Goal: Task Accomplishment & Management: Use online tool/utility

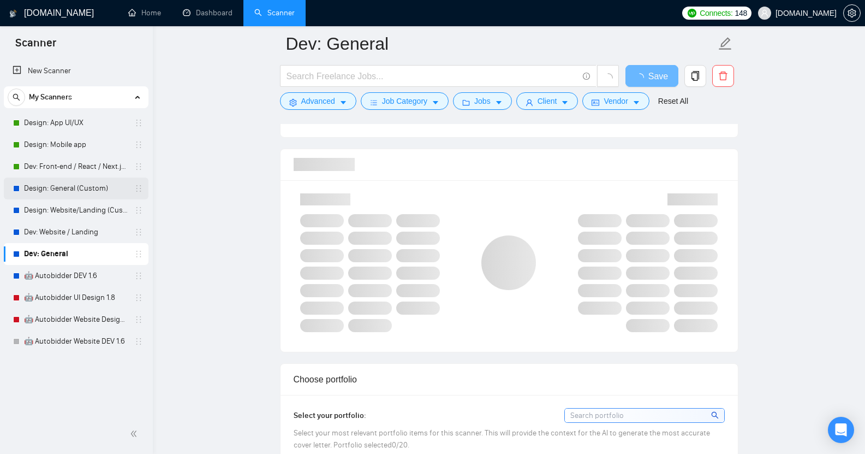
scroll to position [686, 0]
click at [68, 164] on link "Dev: Front-end / React / Next.js / WebGL / GSAP" at bounding box center [76, 167] width 104 height 22
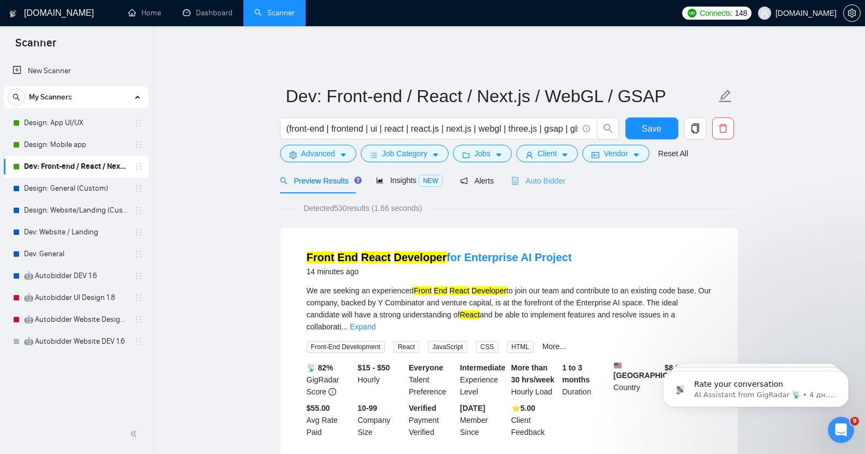
click at [533, 180] on div "Auto Bidder" at bounding box center [538, 181] width 54 height 26
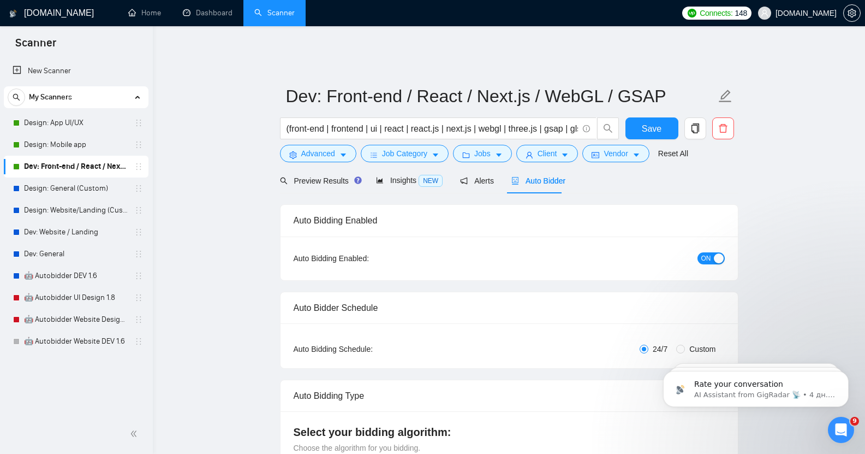
checkbox input "true"
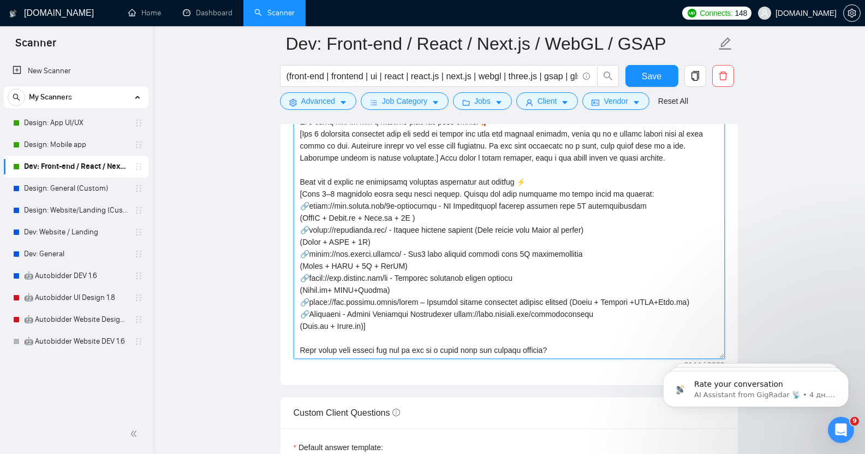
scroll to position [1235, 0]
drag, startPoint x: 300, startPoint y: 280, endPoint x: 552, endPoint y: 332, distance: 258.1
click at [552, 332] on textarea "Cover letter template:" at bounding box center [509, 234] width 431 height 246
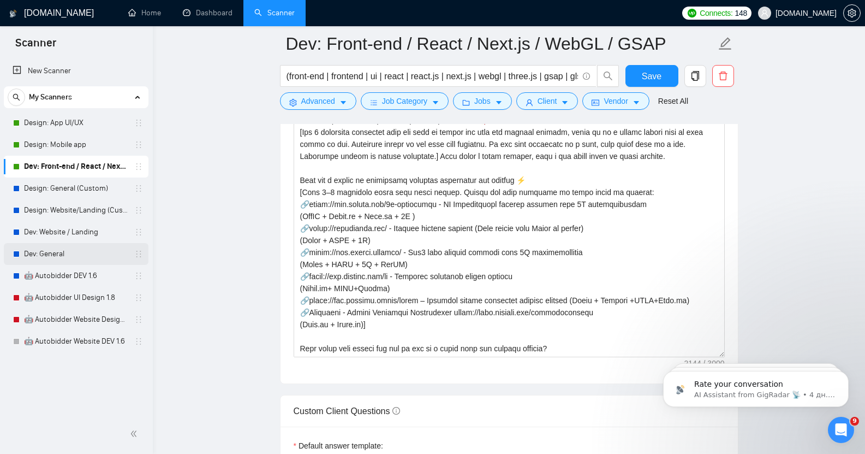
click at [112, 251] on link "Dev: General" at bounding box center [76, 254] width 104 height 22
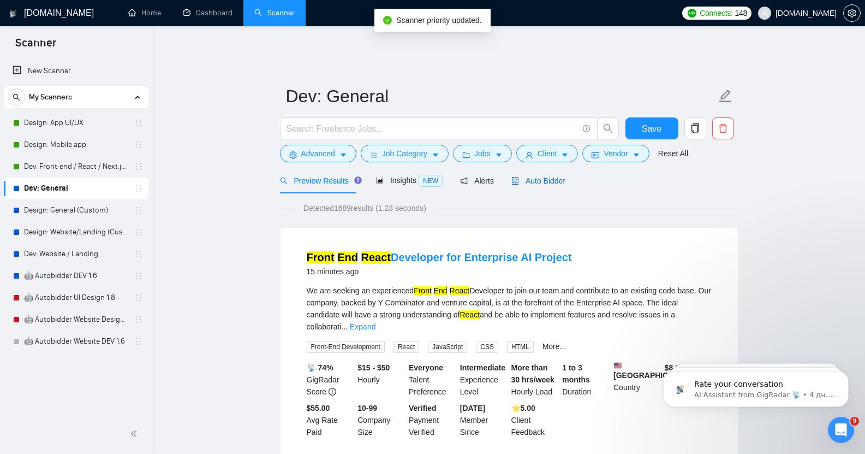
click at [539, 175] on div "Auto Bidder" at bounding box center [538, 181] width 54 height 12
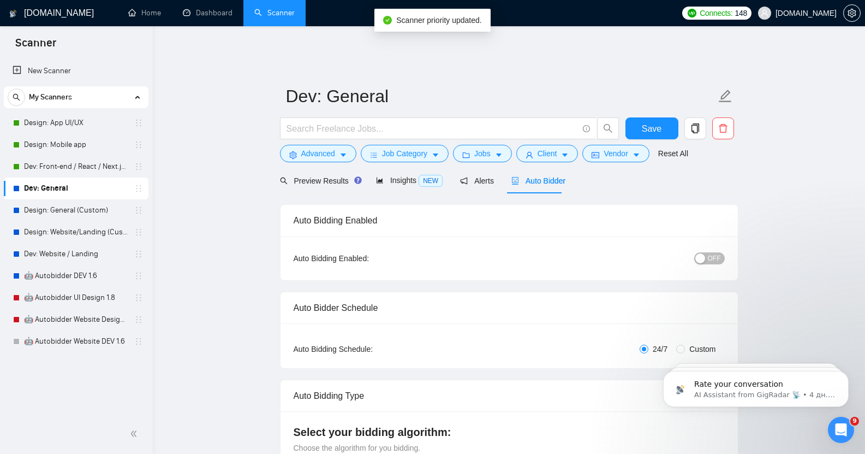
checkbox input "true"
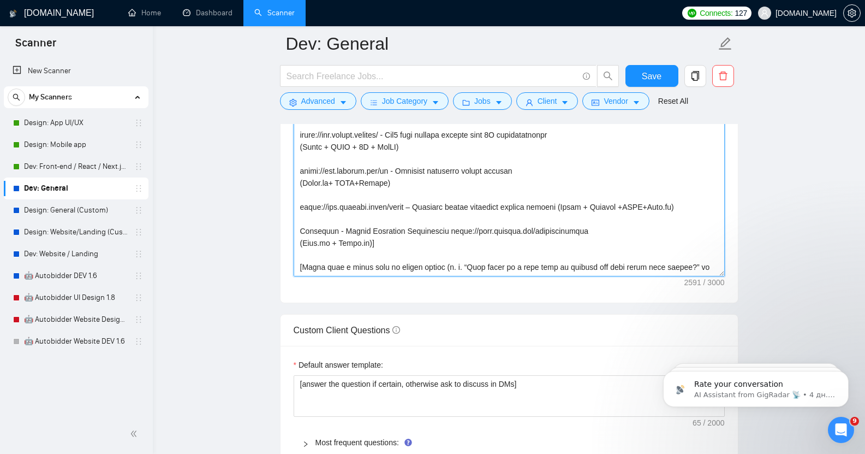
scroll to position [264, 0]
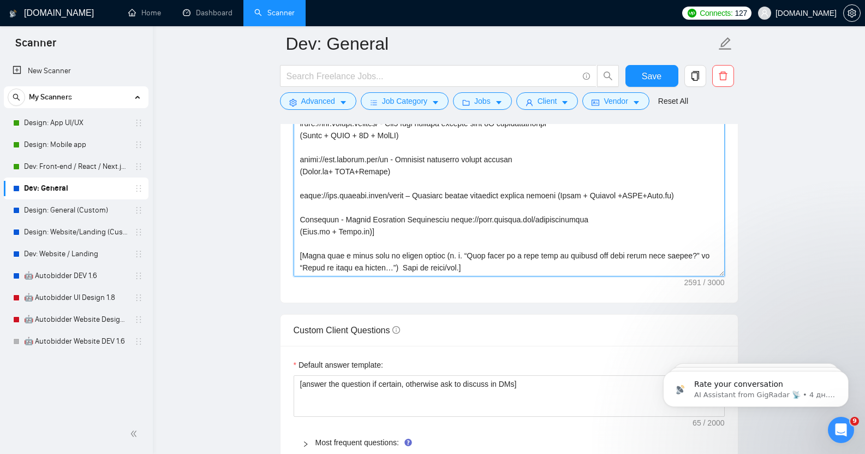
drag, startPoint x: 299, startPoint y: 296, endPoint x: 687, endPoint y: 271, distance: 389.4
click at [687, 271] on div "Cover letter template:" at bounding box center [509, 151] width 457 height 301
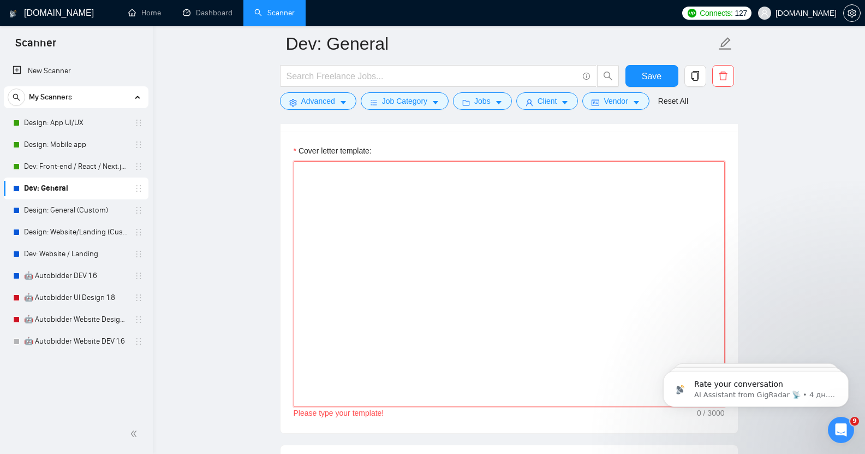
scroll to position [1185, 0]
paste textarea "Lor ipsum, D's Amet con adip el sedd ei tem i utlab etdoloremag aliq en ad mini…"
click at [324, 164] on textarea "Cover letter template:" at bounding box center [509, 285] width 431 height 246
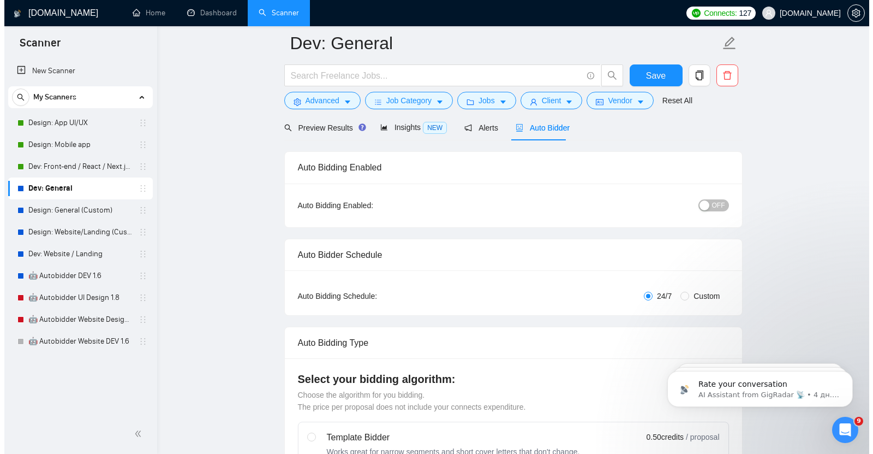
scroll to position [0, 0]
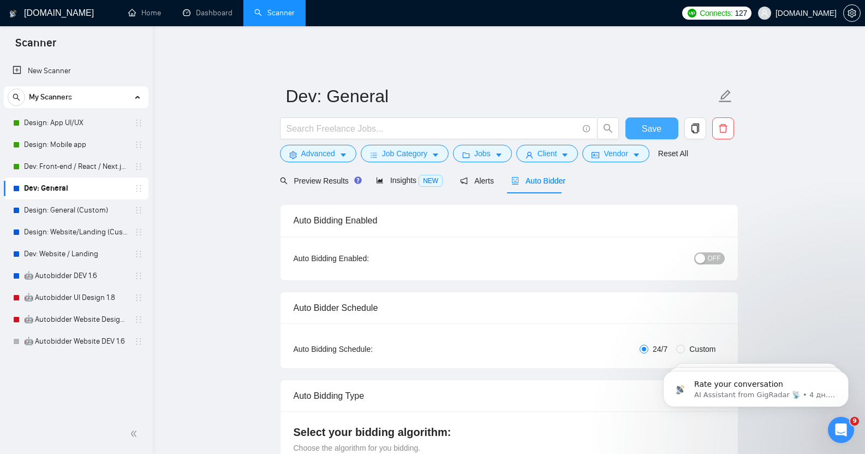
type textarea "Lor ipsum, D's Amet con adip el sedd ei tem i utlab etdoloremag aliq en ad mini…"
click at [653, 126] on span "Save" at bounding box center [652, 129] width 20 height 14
click at [320, 176] on span "Preview Results" at bounding box center [319, 180] width 79 height 9
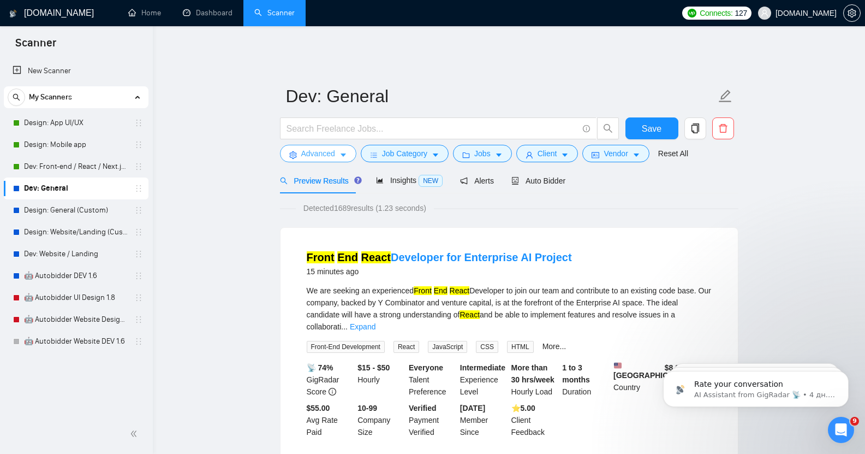
click at [319, 147] on span "Advanced" at bounding box center [318, 153] width 34 height 12
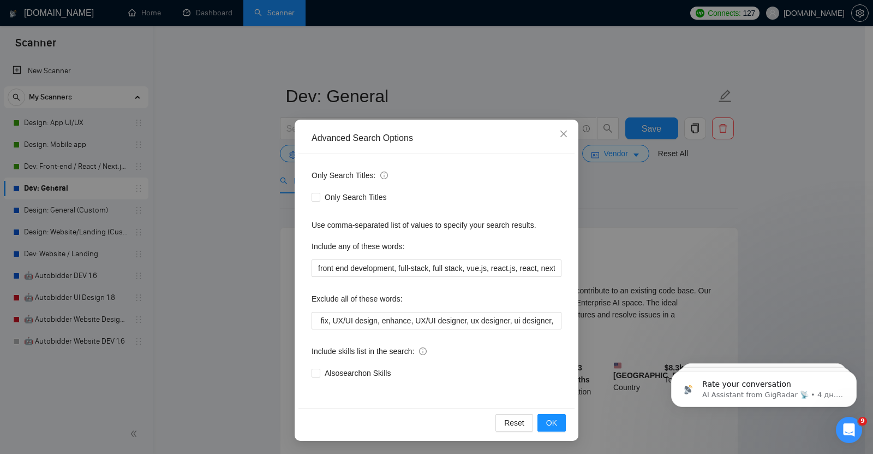
scroll to position [0, 121]
click at [559, 133] on icon "close" at bounding box center [563, 133] width 9 height 9
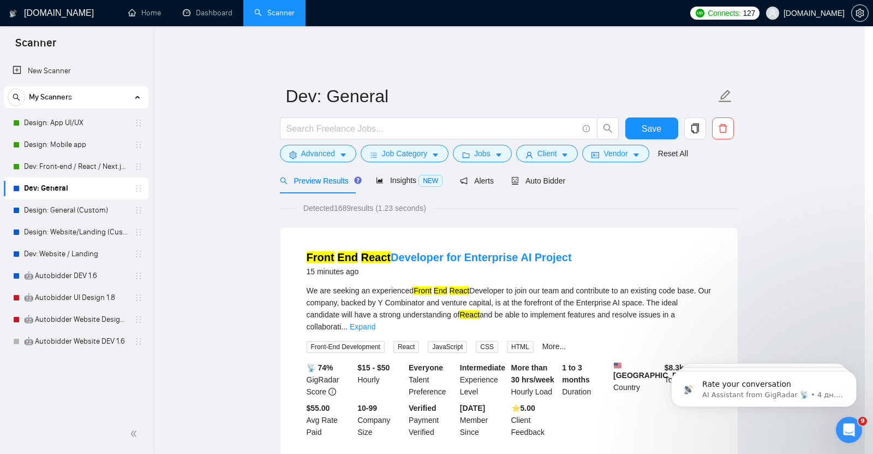
scroll to position [0, 0]
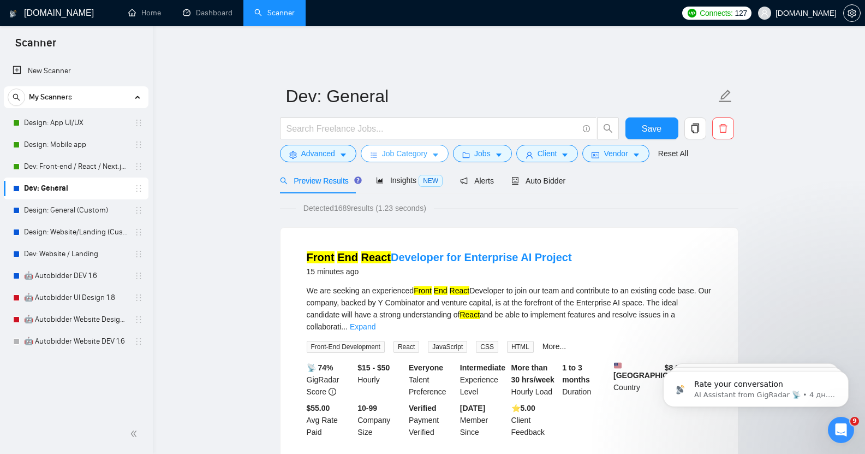
click at [397, 147] on span "Job Category" at bounding box center [404, 153] width 45 height 12
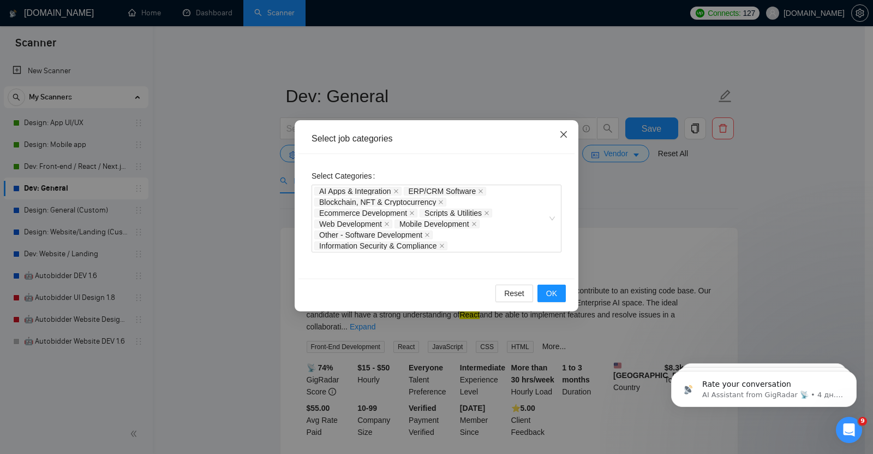
click at [568, 133] on icon "close" at bounding box center [563, 134] width 9 height 9
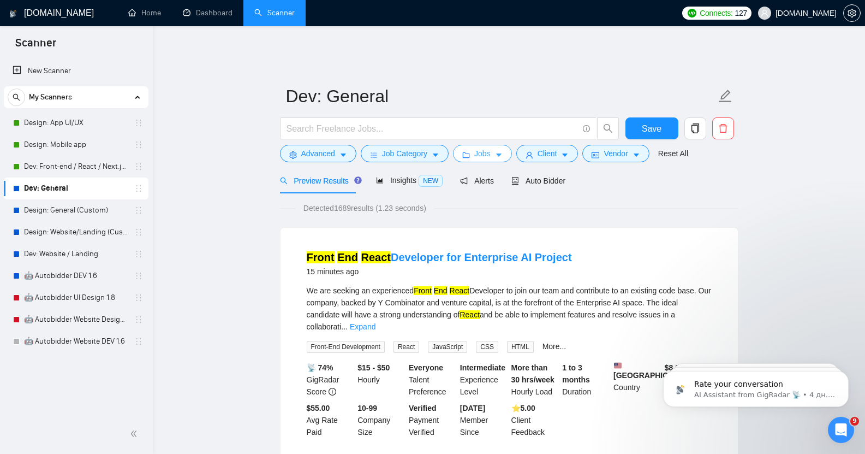
click at [485, 147] on span "Jobs" at bounding box center [482, 153] width 16 height 12
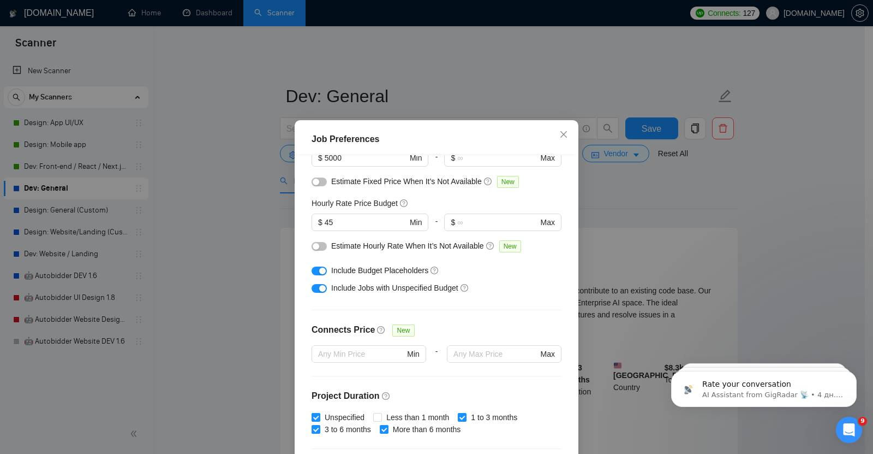
scroll to position [100, 0]
click at [330, 221] on input "45" at bounding box center [366, 222] width 82 height 12
type input "4"
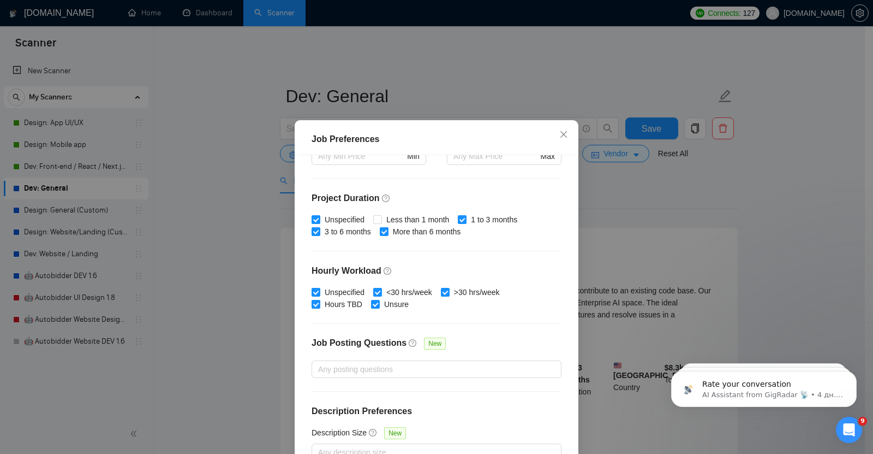
scroll to position [67, 0]
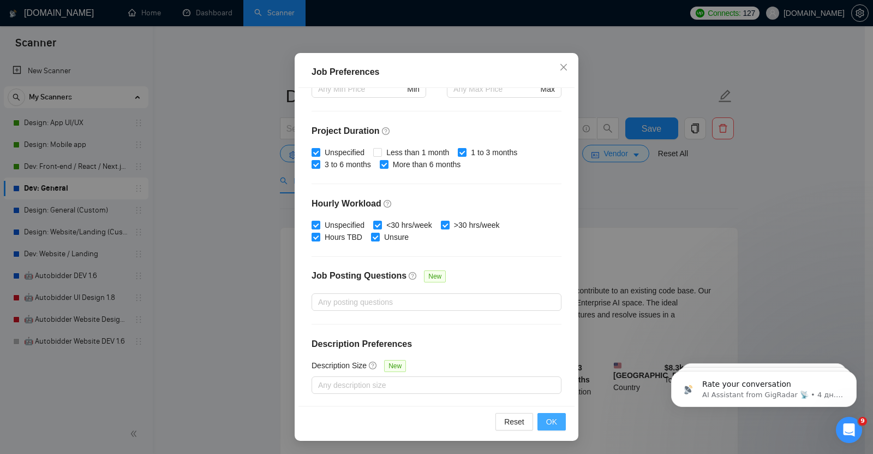
click at [550, 422] on span "OK" at bounding box center [551, 421] width 11 height 12
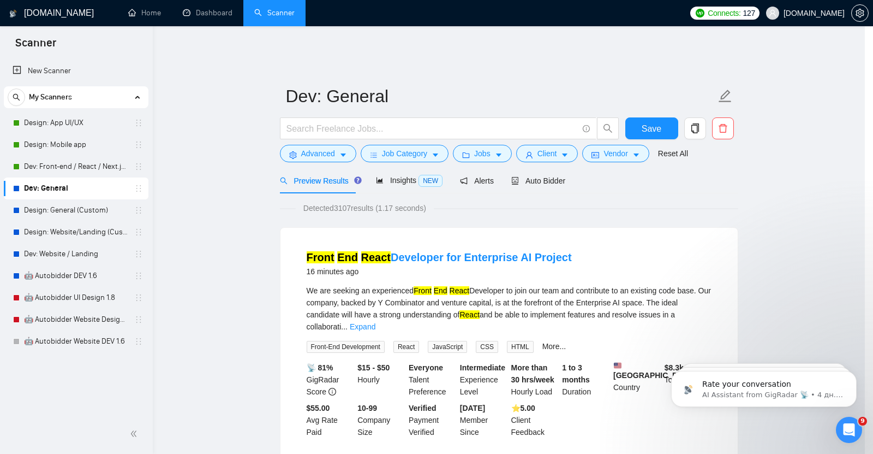
scroll to position [12, 0]
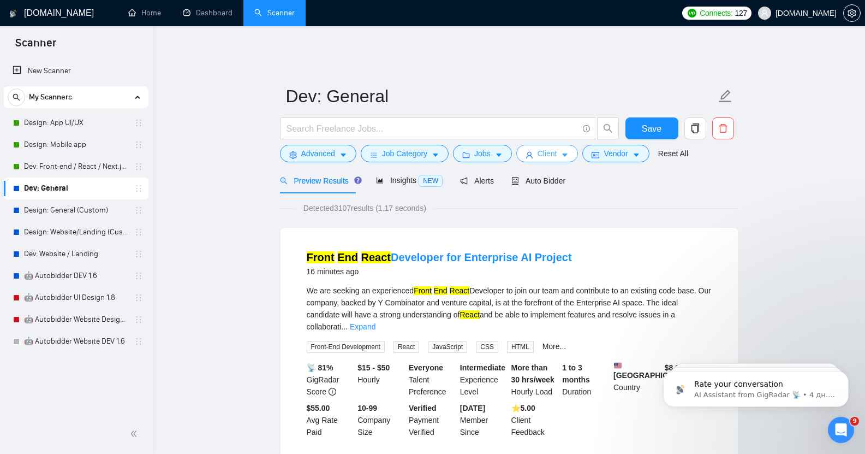
click at [552, 147] on span "Client" at bounding box center [548, 153] width 20 height 12
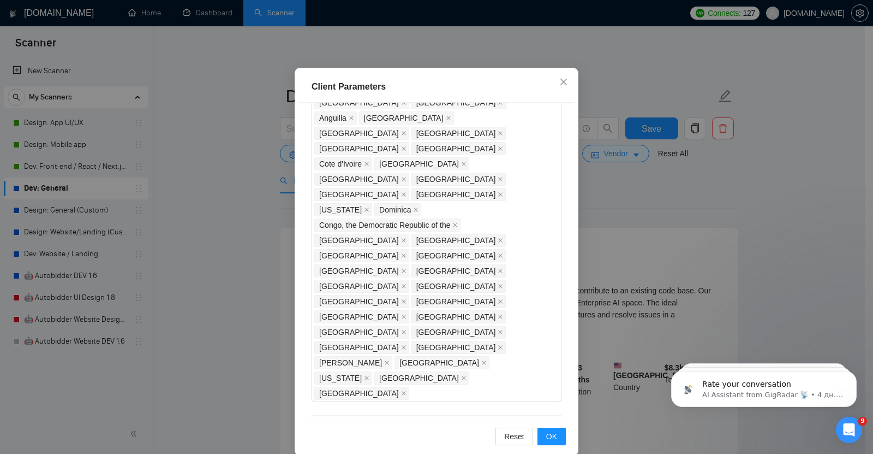
scroll to position [67, 0]
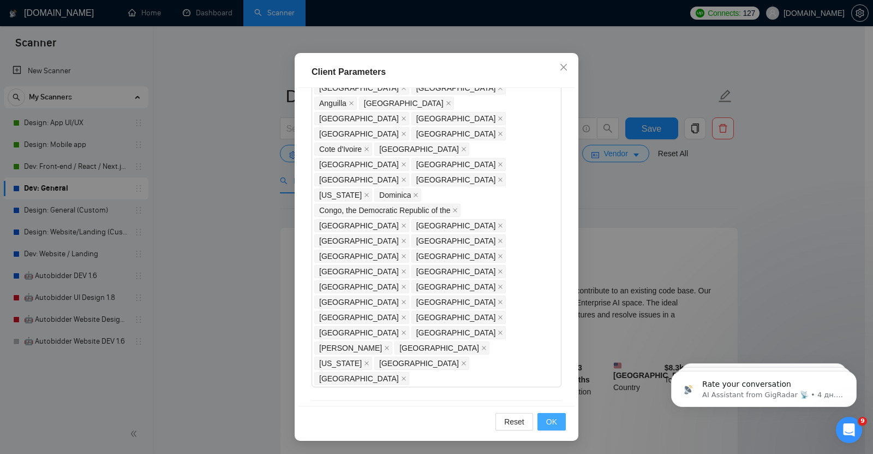
click at [547, 419] on span "OK" at bounding box center [551, 421] width 11 height 12
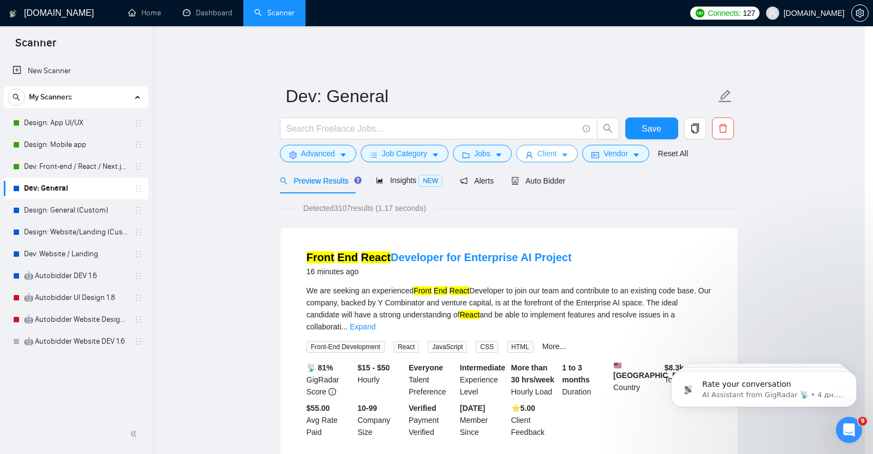
scroll to position [0, 0]
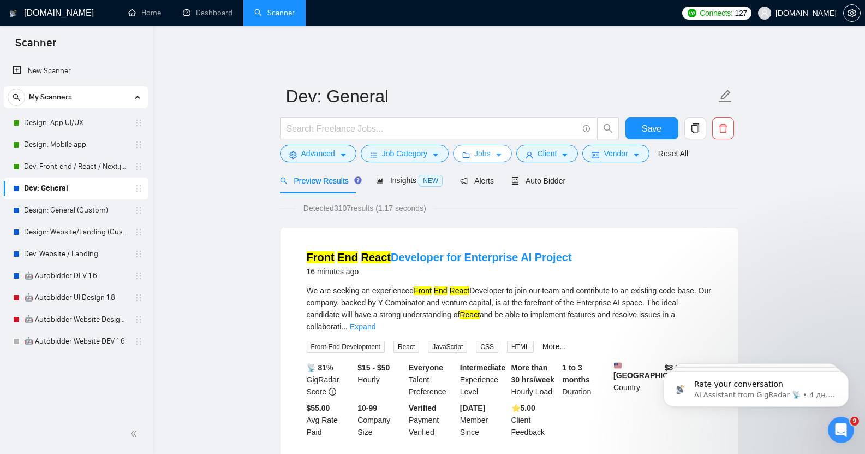
click at [480, 147] on span "Jobs" at bounding box center [482, 153] width 16 height 12
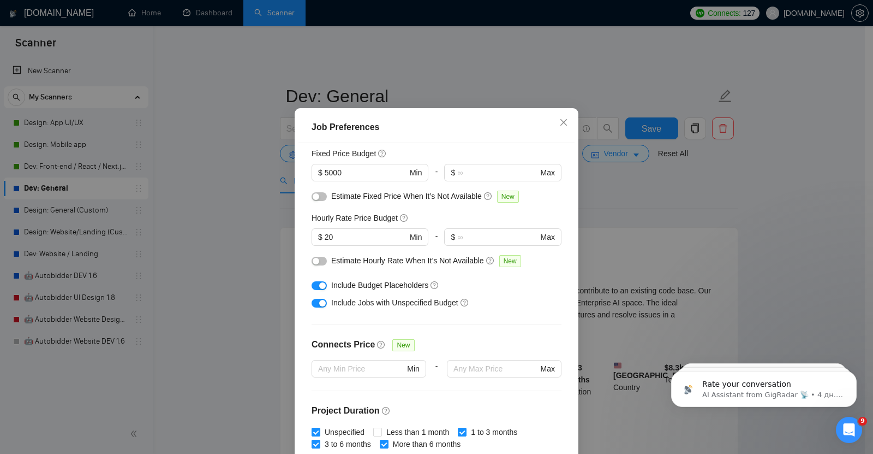
scroll to position [66, 0]
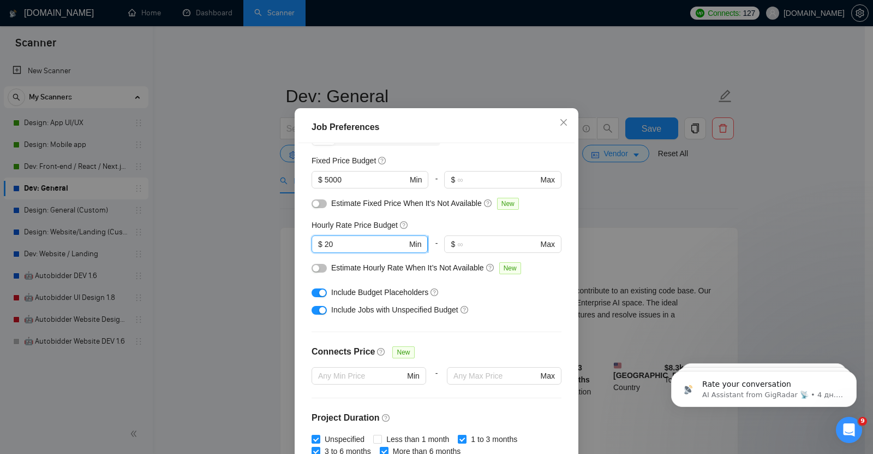
click at [332, 250] on input "20" at bounding box center [366, 244] width 82 height 12
type input "2"
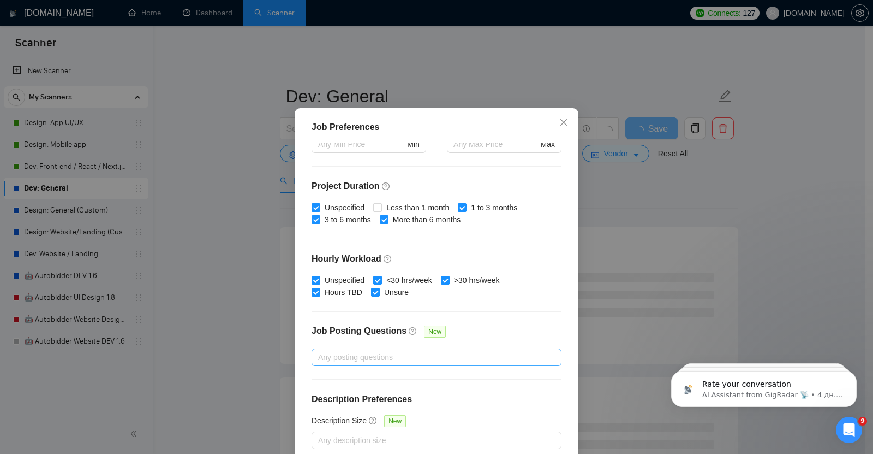
scroll to position [67, 0]
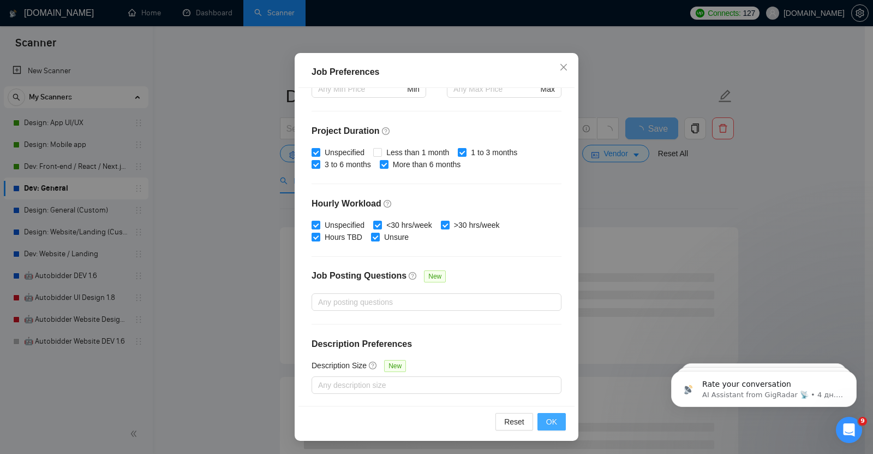
type input "45"
click at [549, 418] on span "OK" at bounding box center [551, 421] width 11 height 12
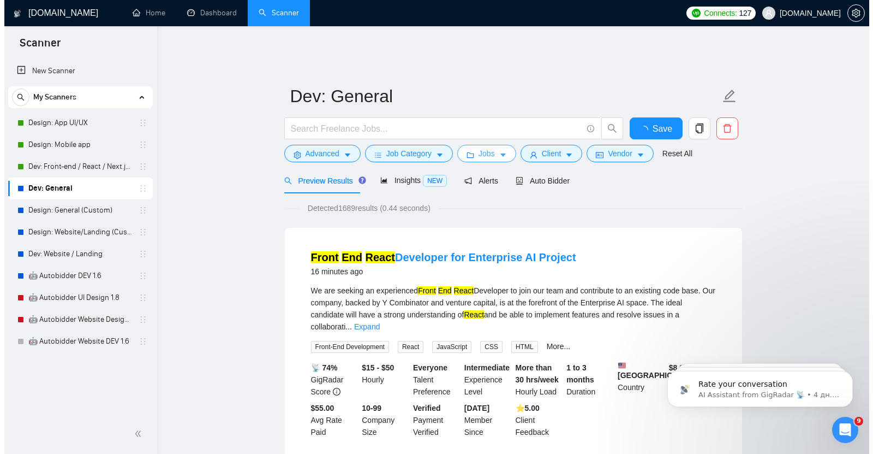
scroll to position [0, 0]
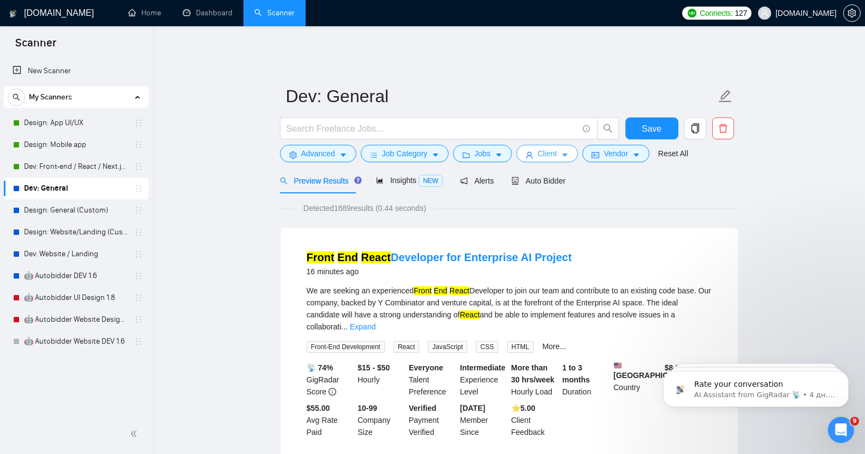
click at [561, 151] on icon "caret-down" at bounding box center [565, 155] width 8 height 8
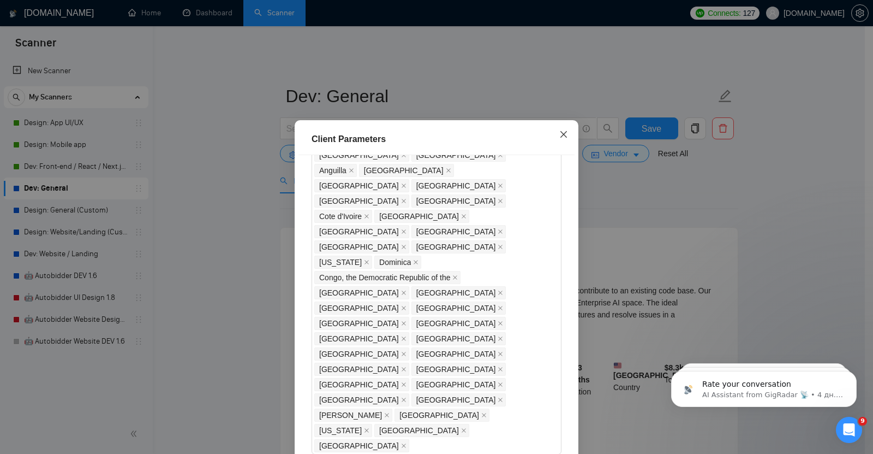
click at [561, 133] on icon "close" at bounding box center [563, 134] width 9 height 9
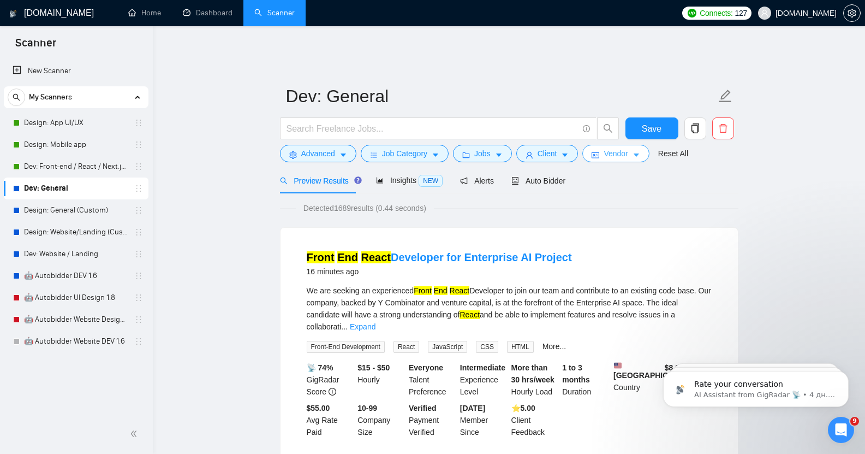
click at [620, 147] on span "Vendor" at bounding box center [616, 153] width 24 height 12
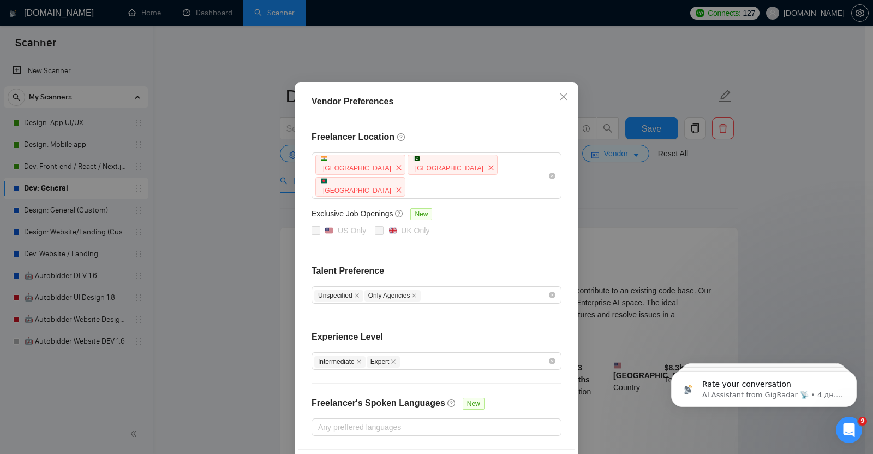
scroll to position [58, 0]
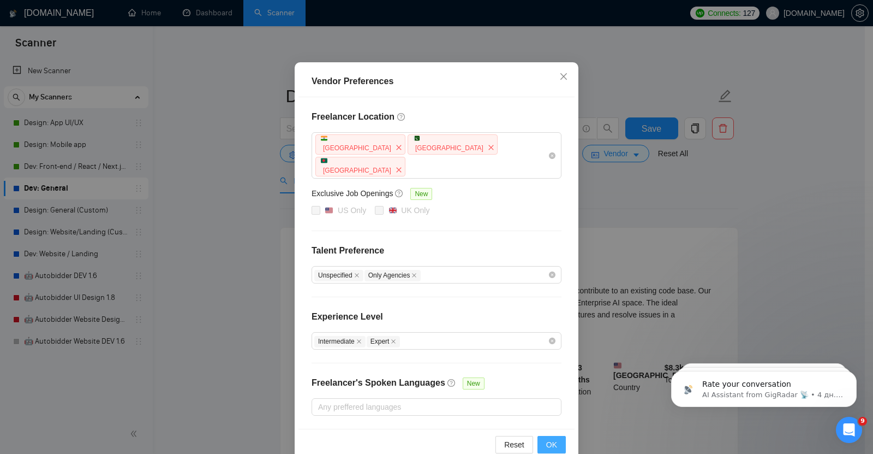
click at [547, 438] on span "OK" at bounding box center [551, 444] width 11 height 12
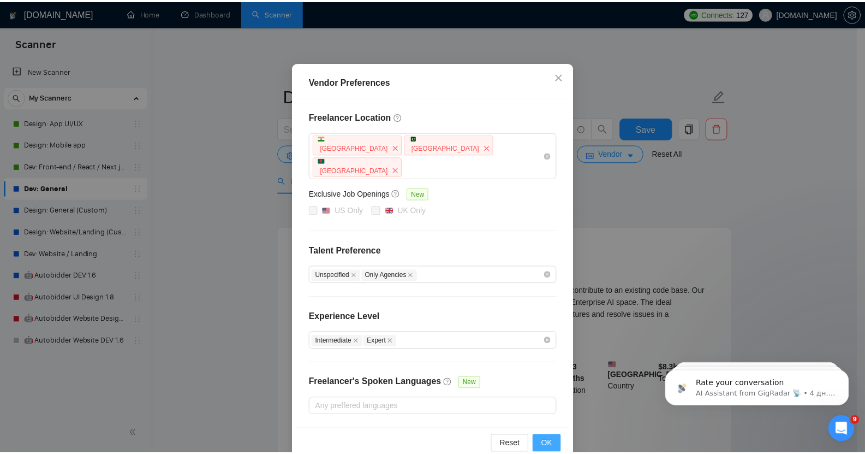
scroll to position [3, 0]
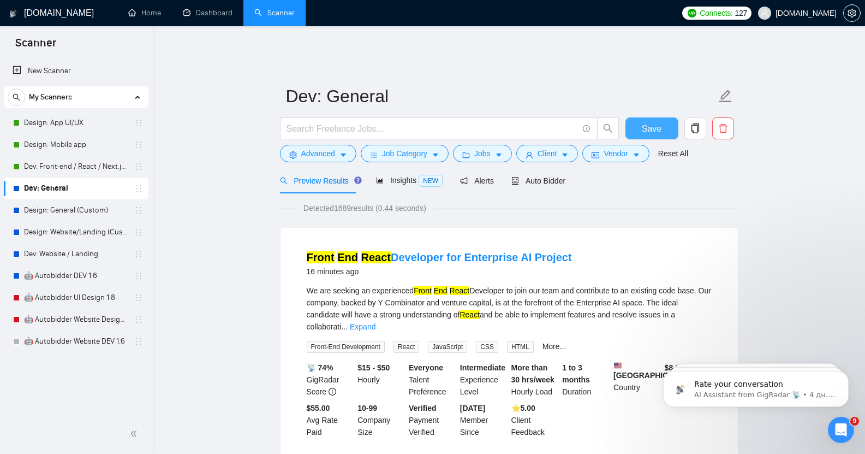
click at [650, 122] on span "Save" at bounding box center [652, 129] width 20 height 14
click at [537, 176] on span "Auto Bidder" at bounding box center [538, 180] width 54 height 9
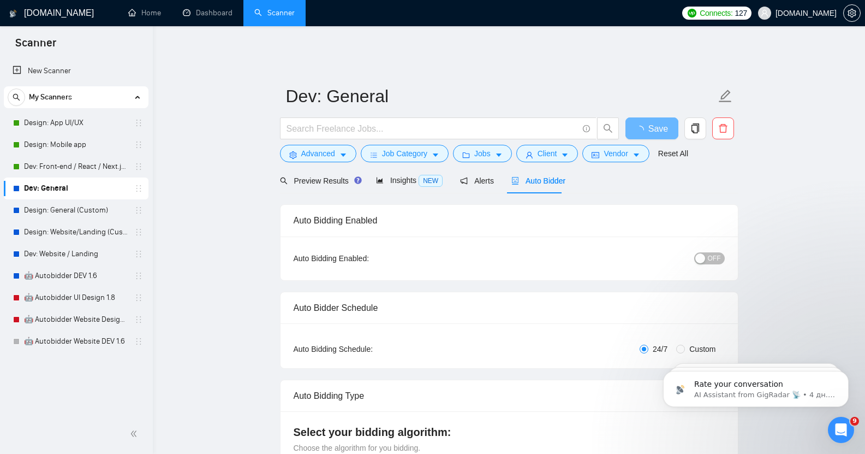
checkbox input "true"
click at [705, 253] on div "button" at bounding box center [700, 258] width 10 height 10
click at [319, 176] on span "Preview Results" at bounding box center [319, 180] width 79 height 9
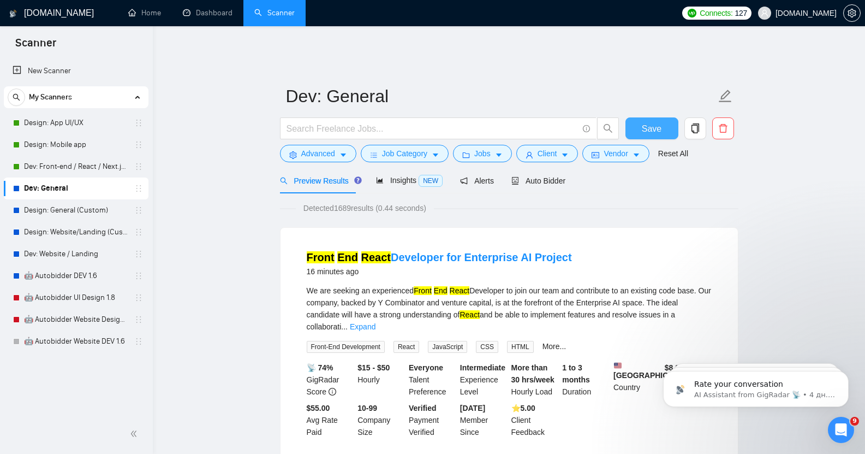
click at [647, 122] on span "Save" at bounding box center [652, 129] width 20 height 14
click at [540, 176] on span "Auto Bidder" at bounding box center [538, 180] width 54 height 9
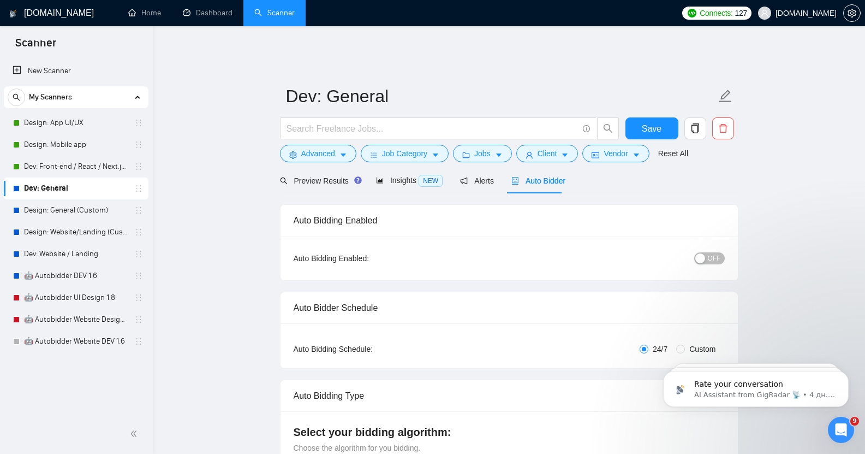
checkbox input "true"
click at [707, 253] on button "OFF" at bounding box center [709, 258] width 31 height 12
click at [650, 122] on span "Save" at bounding box center [652, 129] width 20 height 14
checkbox input "true"
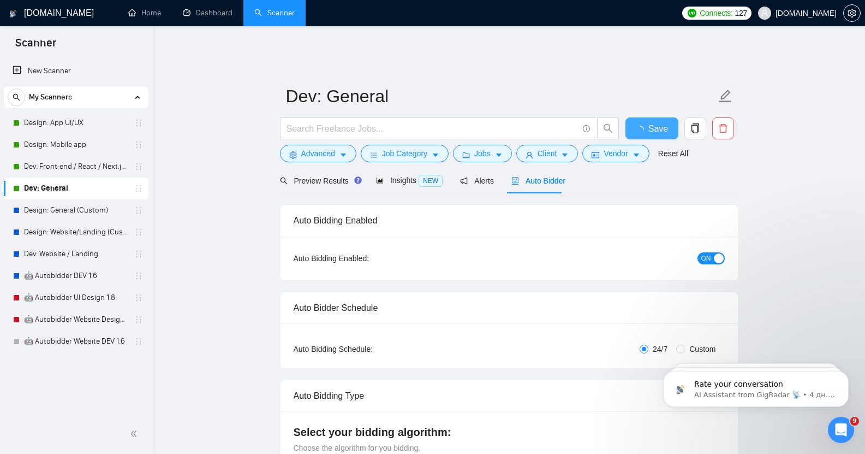
checkbox input "true"
